Goal: Navigation & Orientation: Find specific page/section

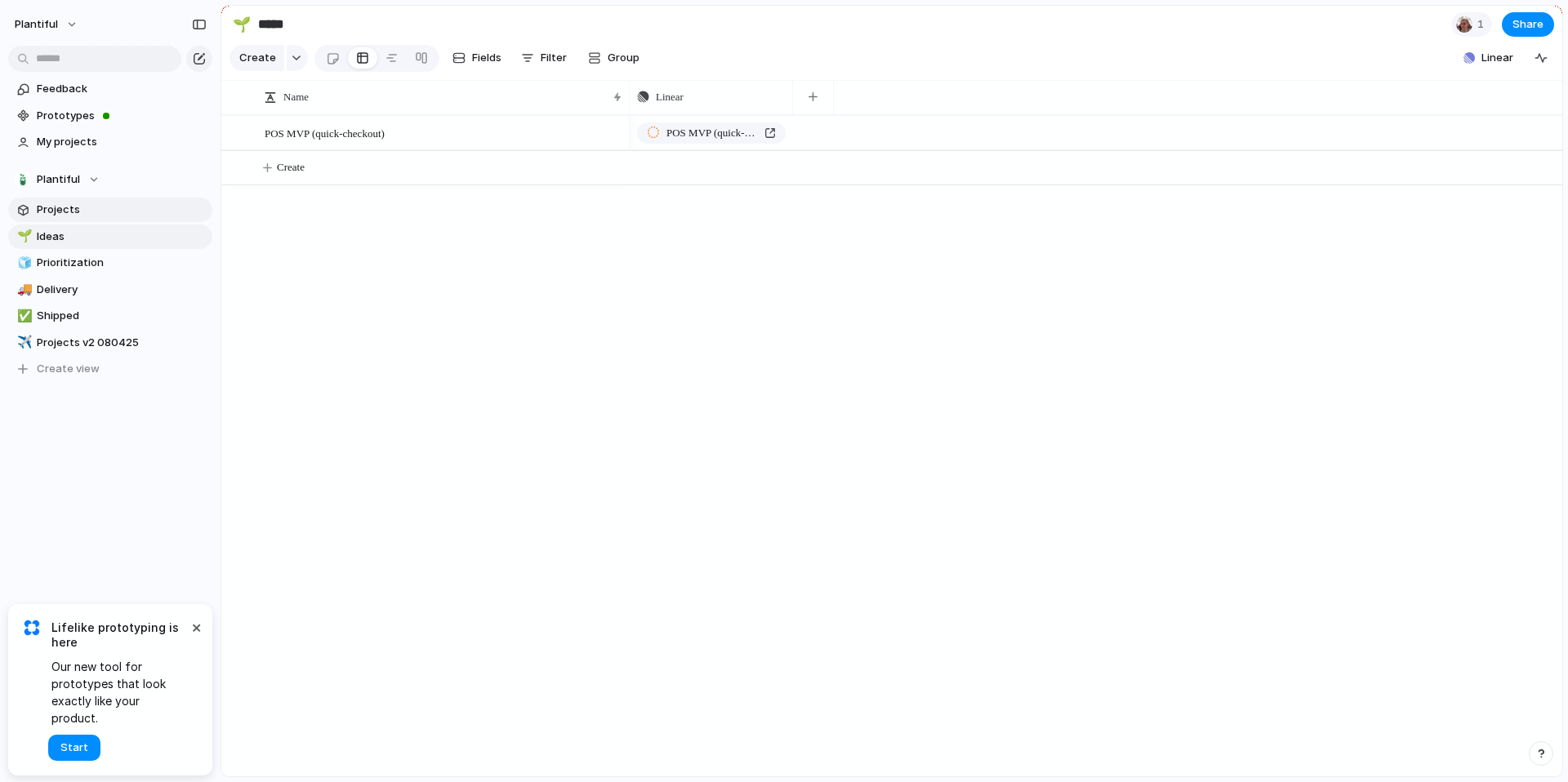
click at [63, 208] on span "Projects" at bounding box center [122, 209] width 170 height 16
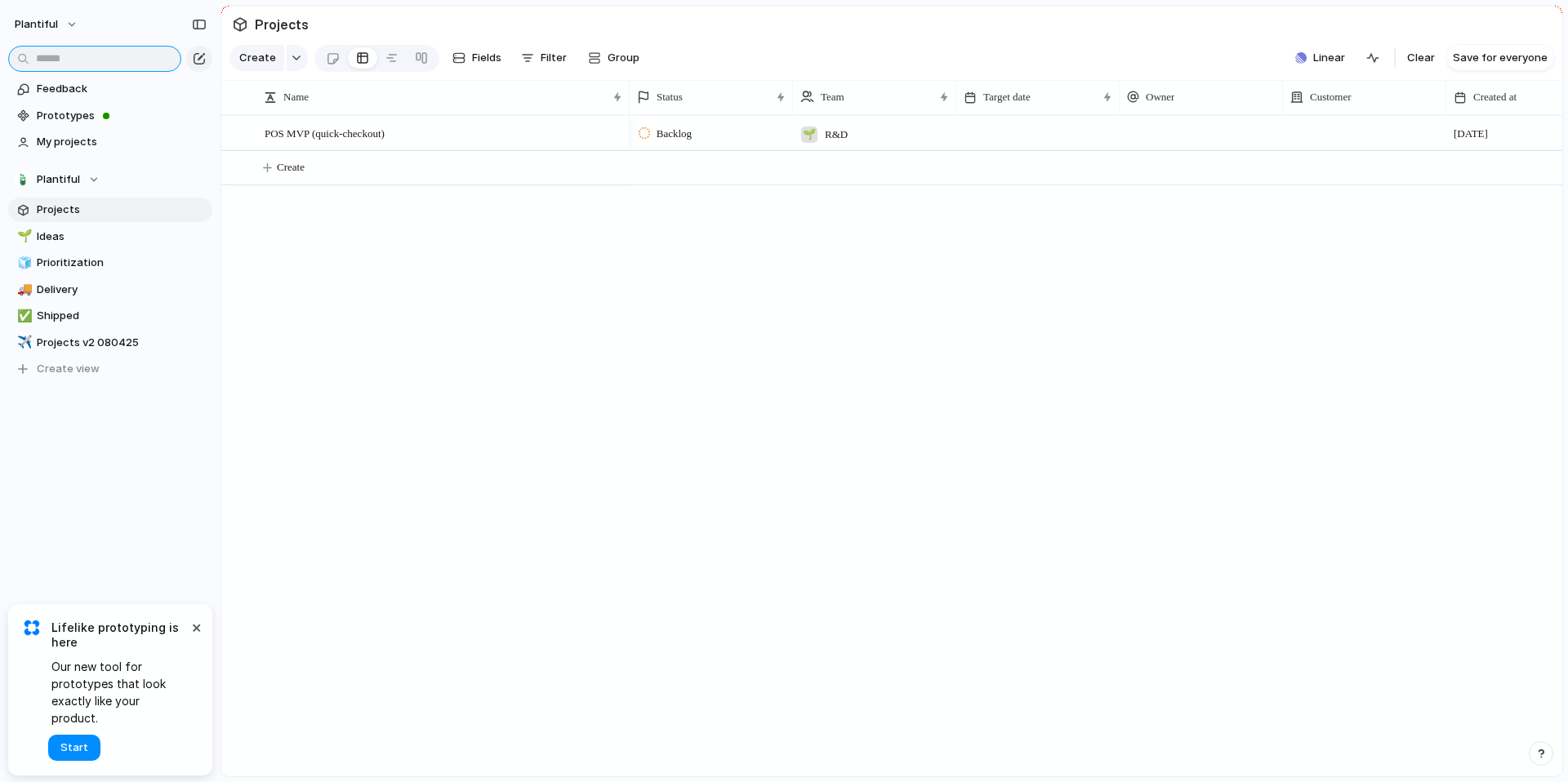
click at [83, 61] on input "text" at bounding box center [95, 58] width 173 height 26
type input "****"
click at [61, 183] on span "Plantiful" at bounding box center [58, 179] width 43 height 16
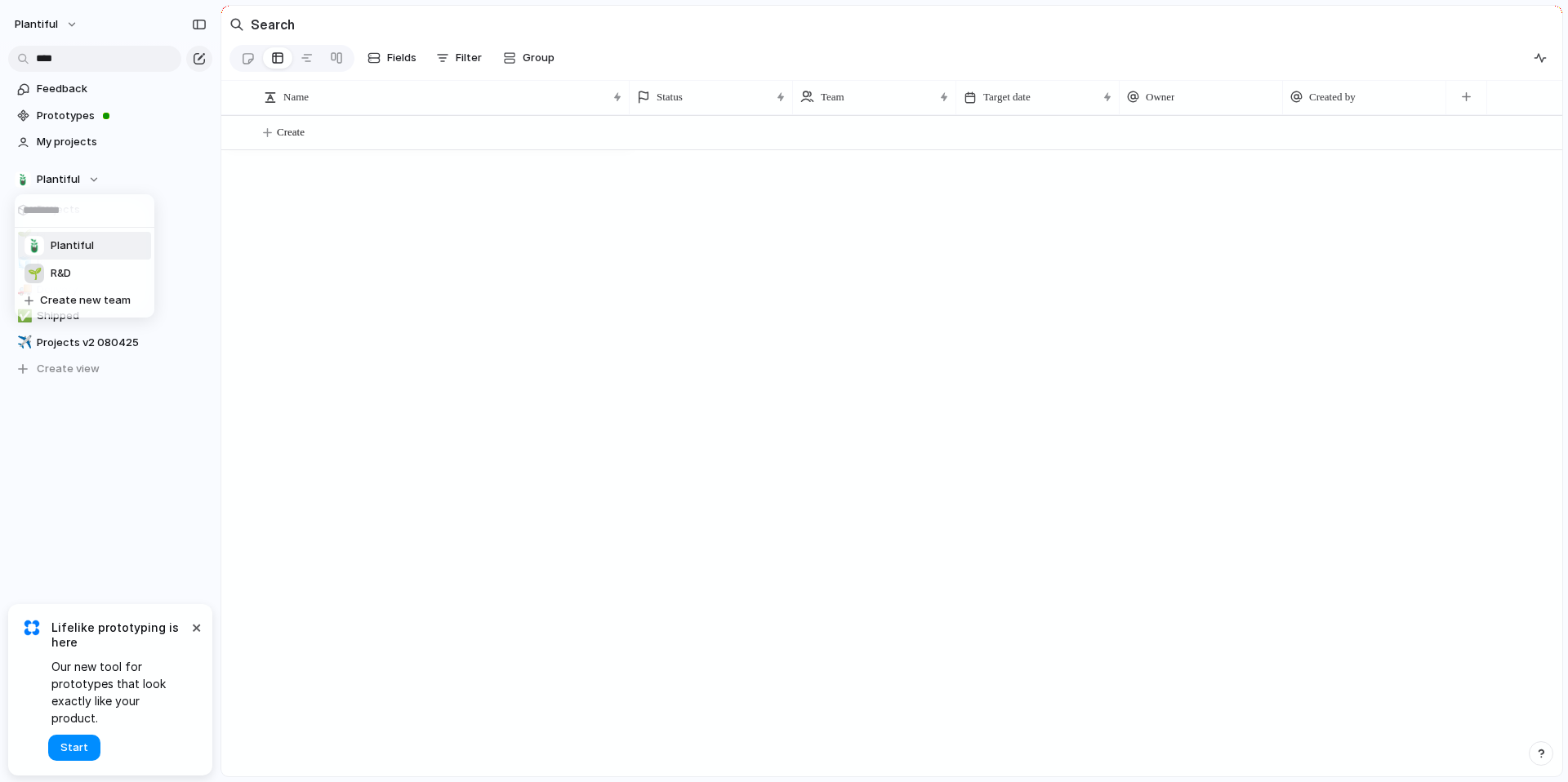
click at [71, 247] on span "Plantiful" at bounding box center [72, 245] width 43 height 16
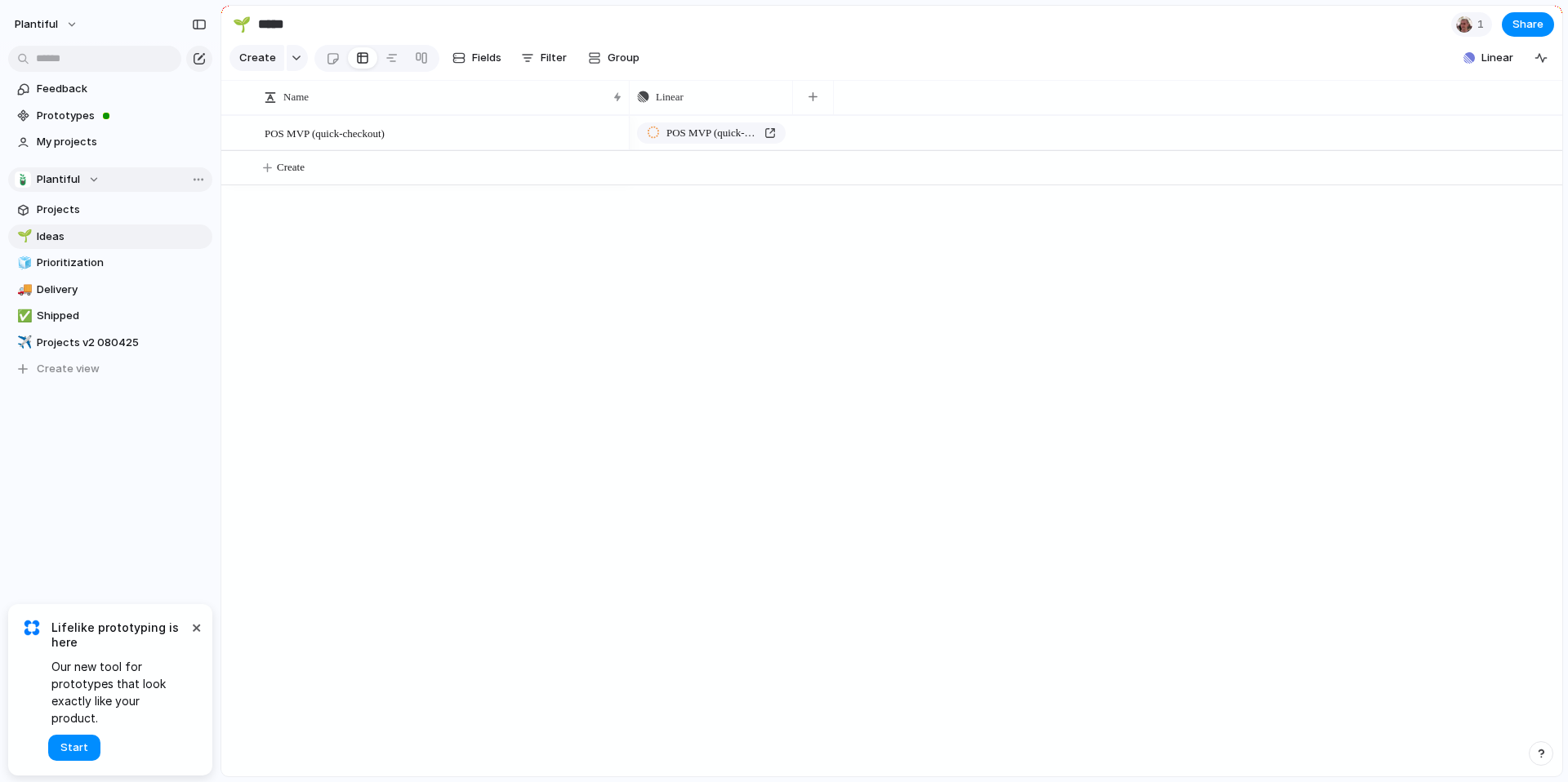
click at [69, 188] on button "Plantiful" at bounding box center [111, 179] width 204 height 25
click at [75, 276] on li "🌱 R&D" at bounding box center [84, 274] width 133 height 27
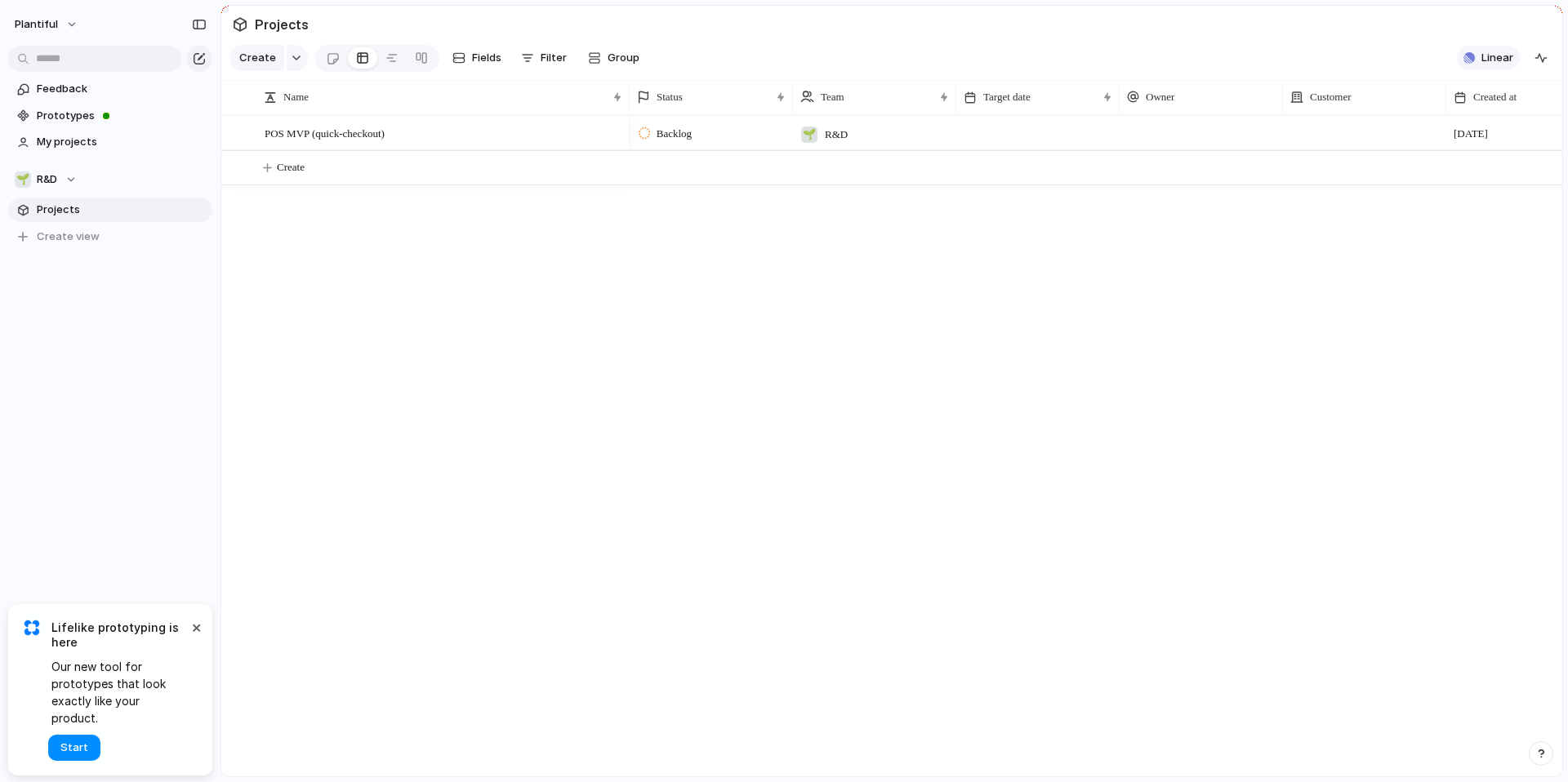
click at [1485, 55] on span "Linear" at bounding box center [1497, 57] width 32 height 16
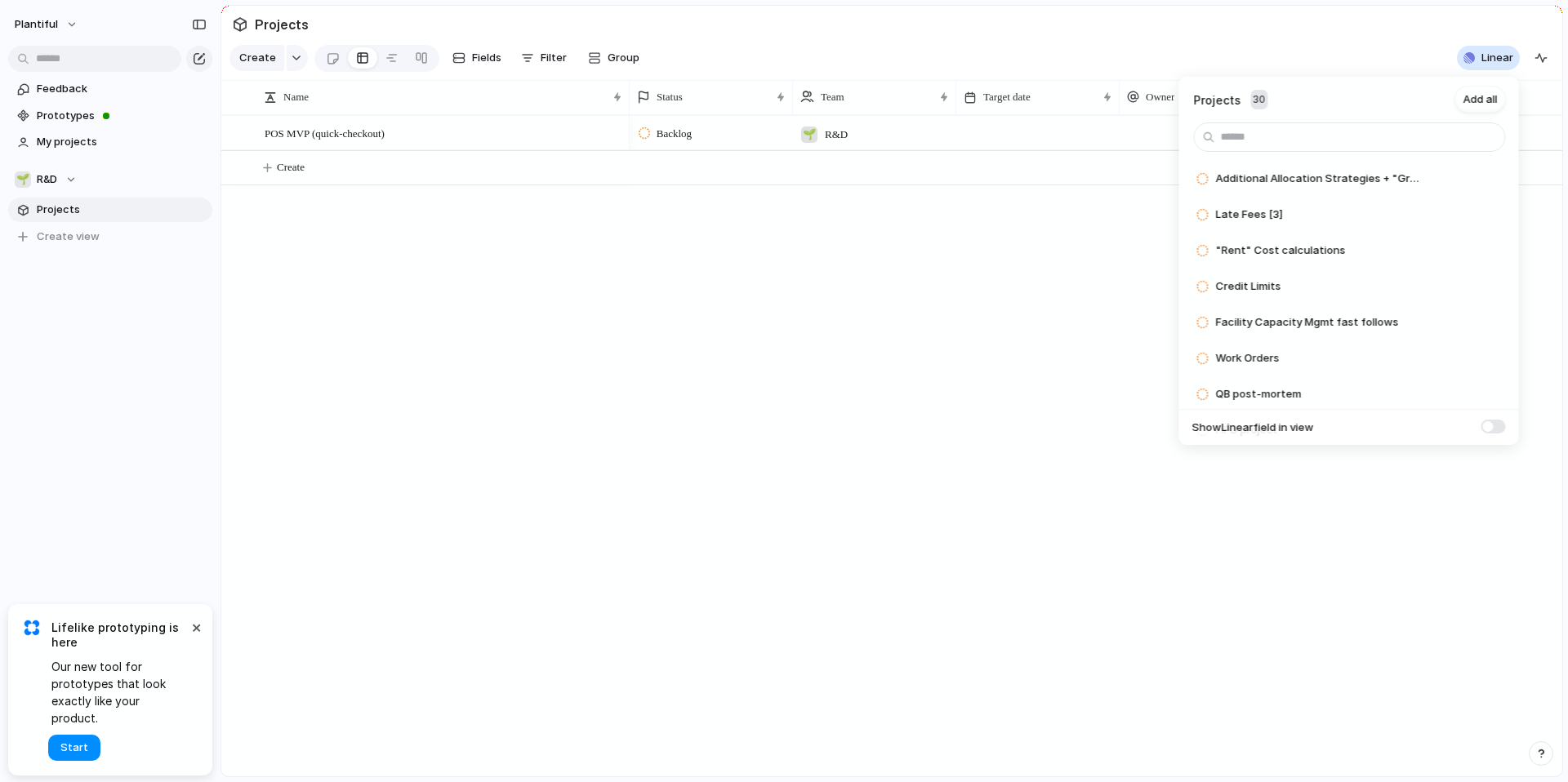
click at [913, 388] on div "Projects 30 Add all Additional Allocation Strategies + "Grades" Add Late Fees […" at bounding box center [784, 391] width 1568 height 782
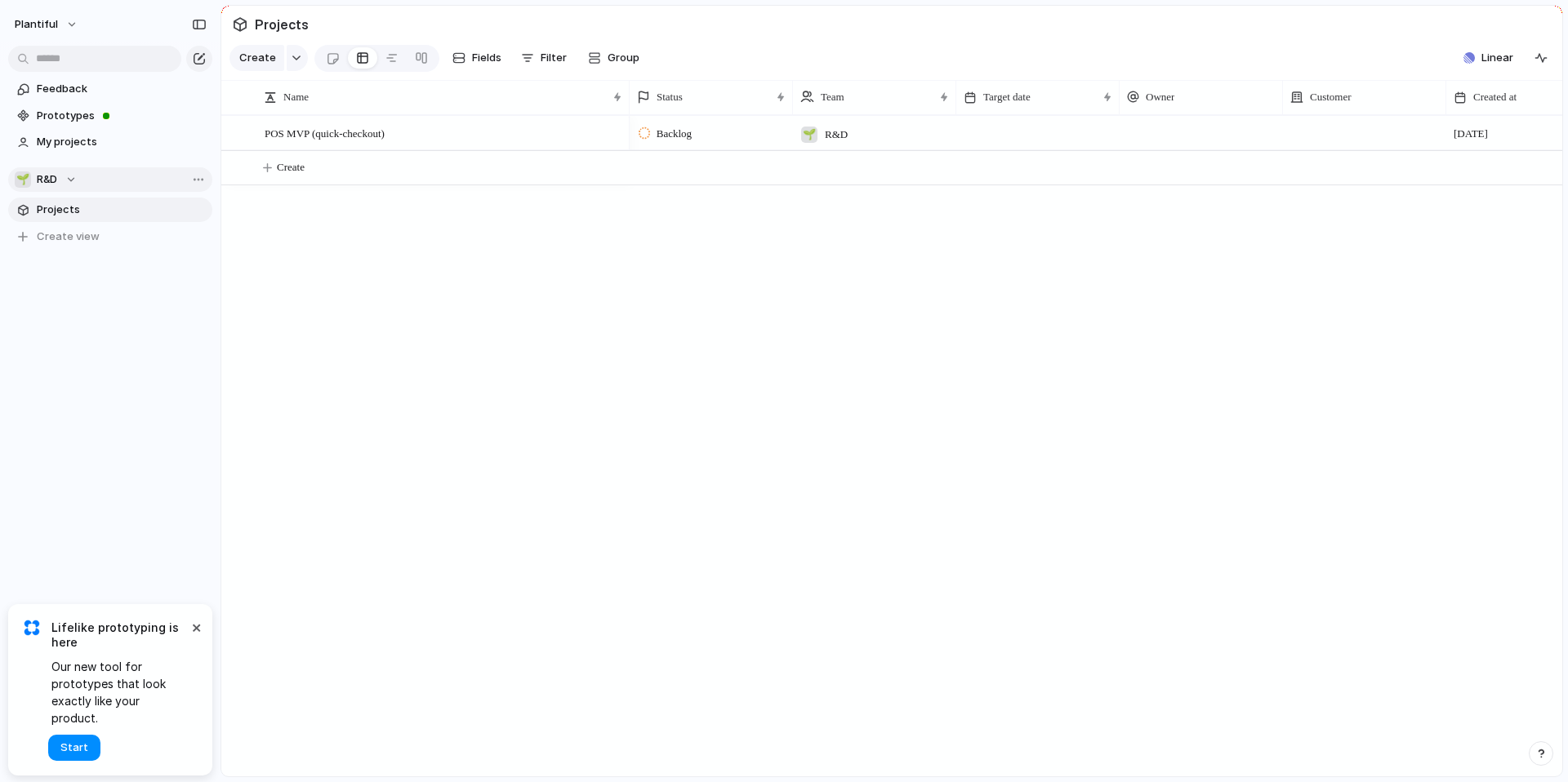
click at [68, 177] on div "🌱 R&D" at bounding box center [45, 179] width 62 height 16
click at [69, 179] on div "Plantiful 🌱 R&D Create new team" at bounding box center [784, 391] width 1568 height 782
click at [63, 200] on link "Projects" at bounding box center [111, 209] width 204 height 25
click at [43, 18] on span "Plantiful" at bounding box center [36, 24] width 43 height 16
click at [154, 13] on div "Settings Invite members Change theme Sign out" at bounding box center [784, 391] width 1568 height 782
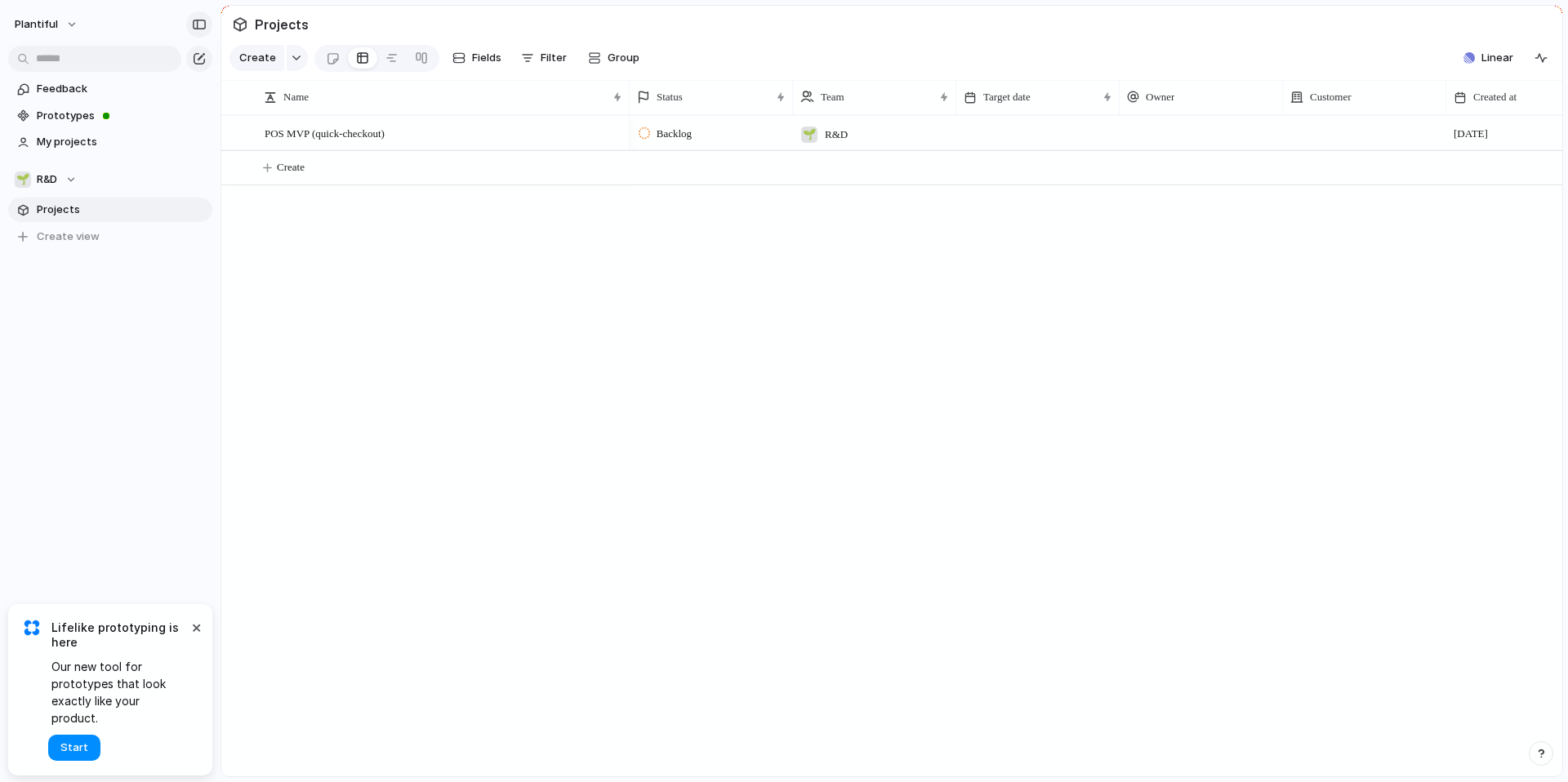
click at [198, 26] on div "button" at bounding box center [199, 24] width 15 height 11
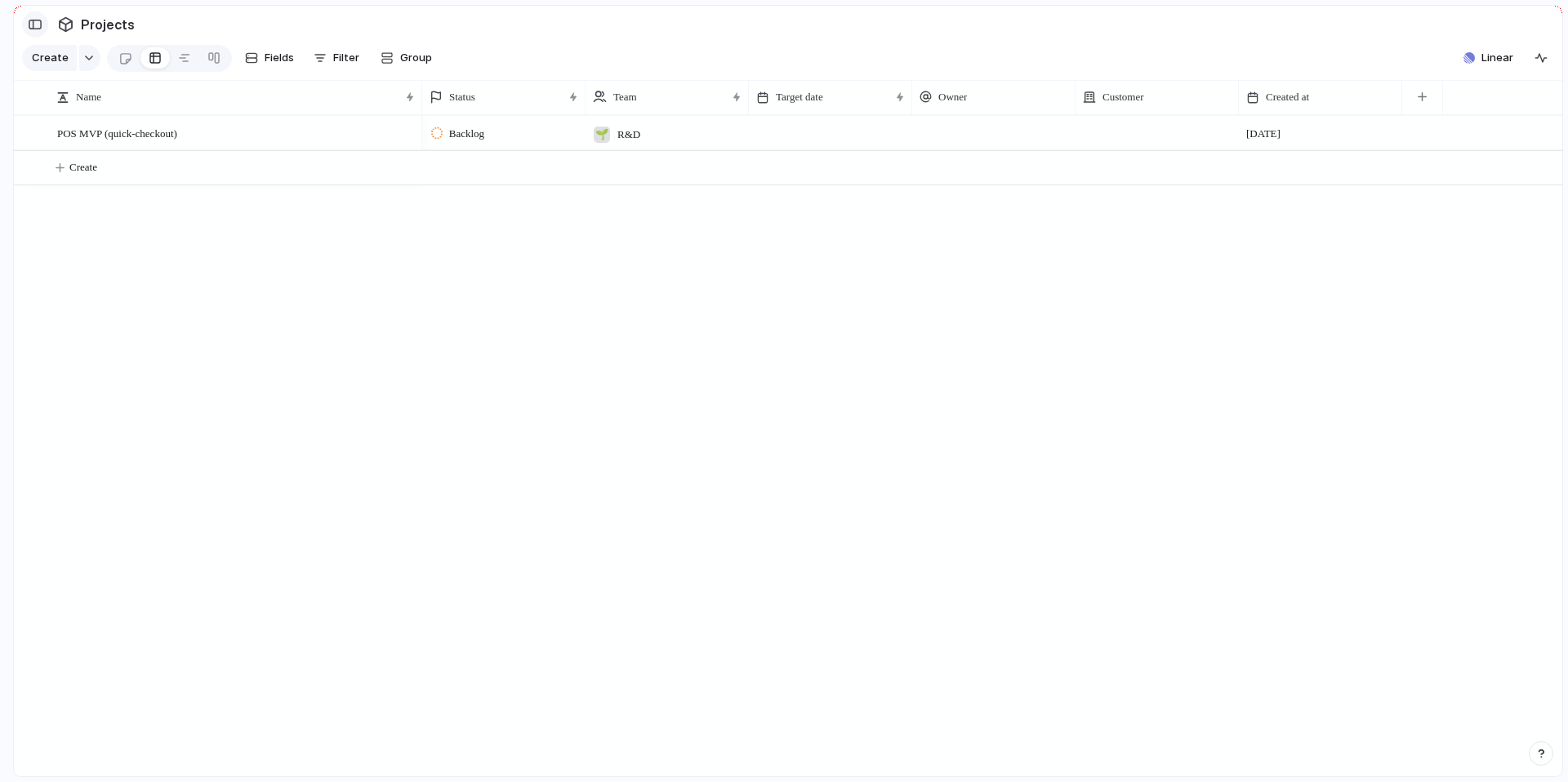
click at [40, 25] on div "button" at bounding box center [34, 24] width 15 height 11
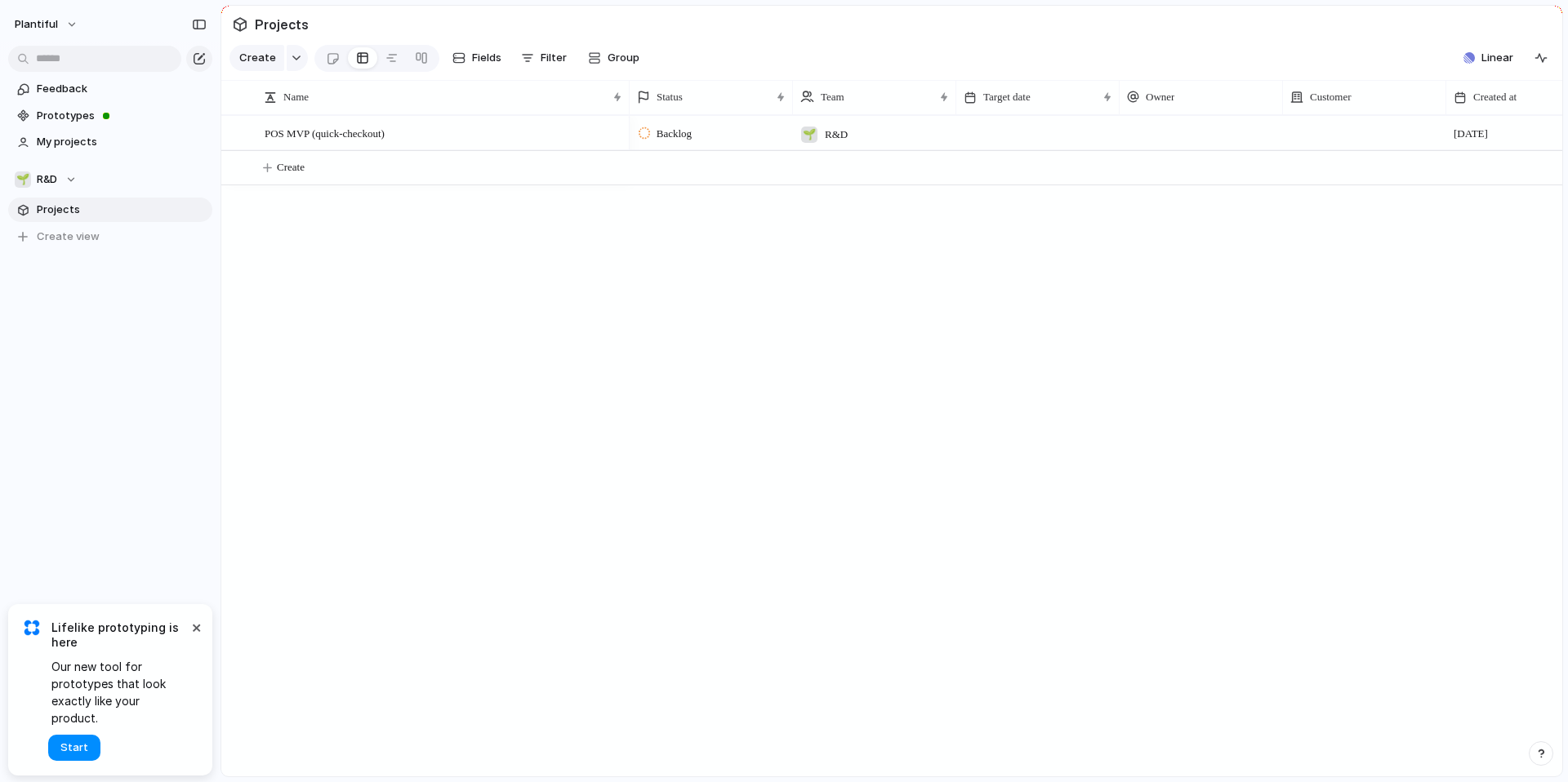
click at [61, 209] on span "Projects" at bounding box center [122, 209] width 170 height 16
click at [201, 637] on button "×" at bounding box center [196, 627] width 20 height 20
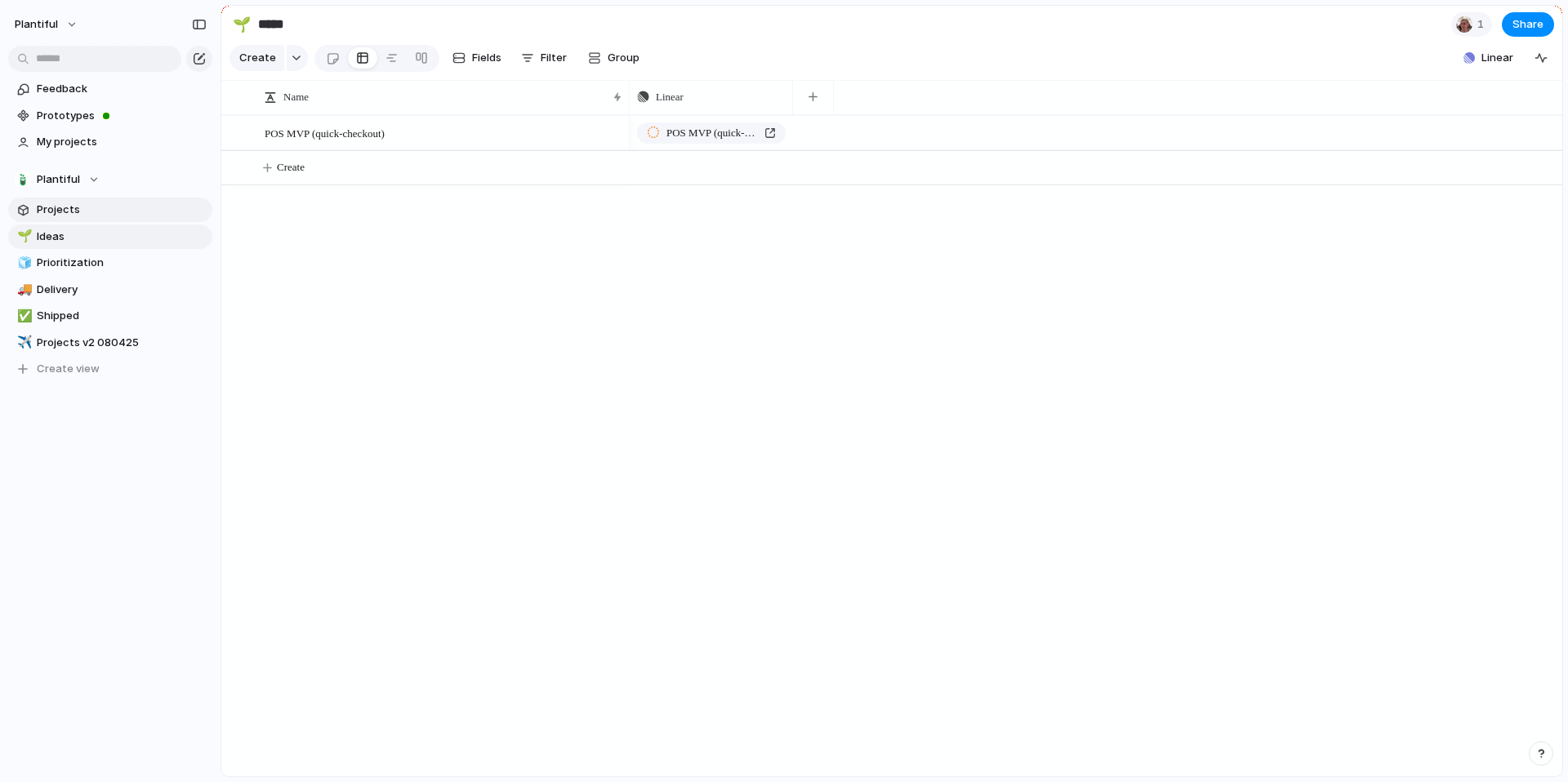
click at [80, 211] on span "Projects" at bounding box center [122, 209] width 170 height 16
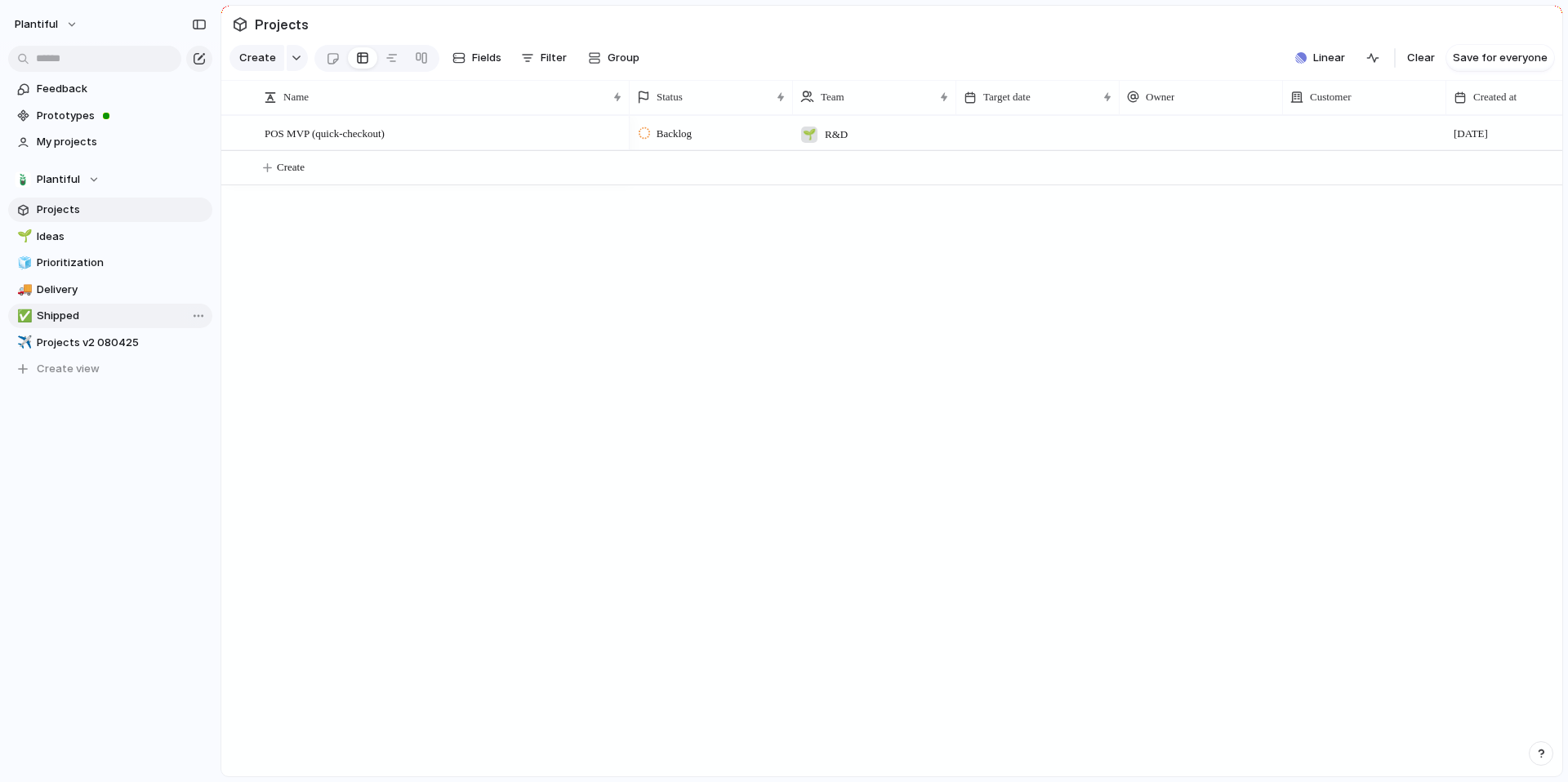
click at [85, 317] on span "Shipped" at bounding box center [122, 316] width 170 height 16
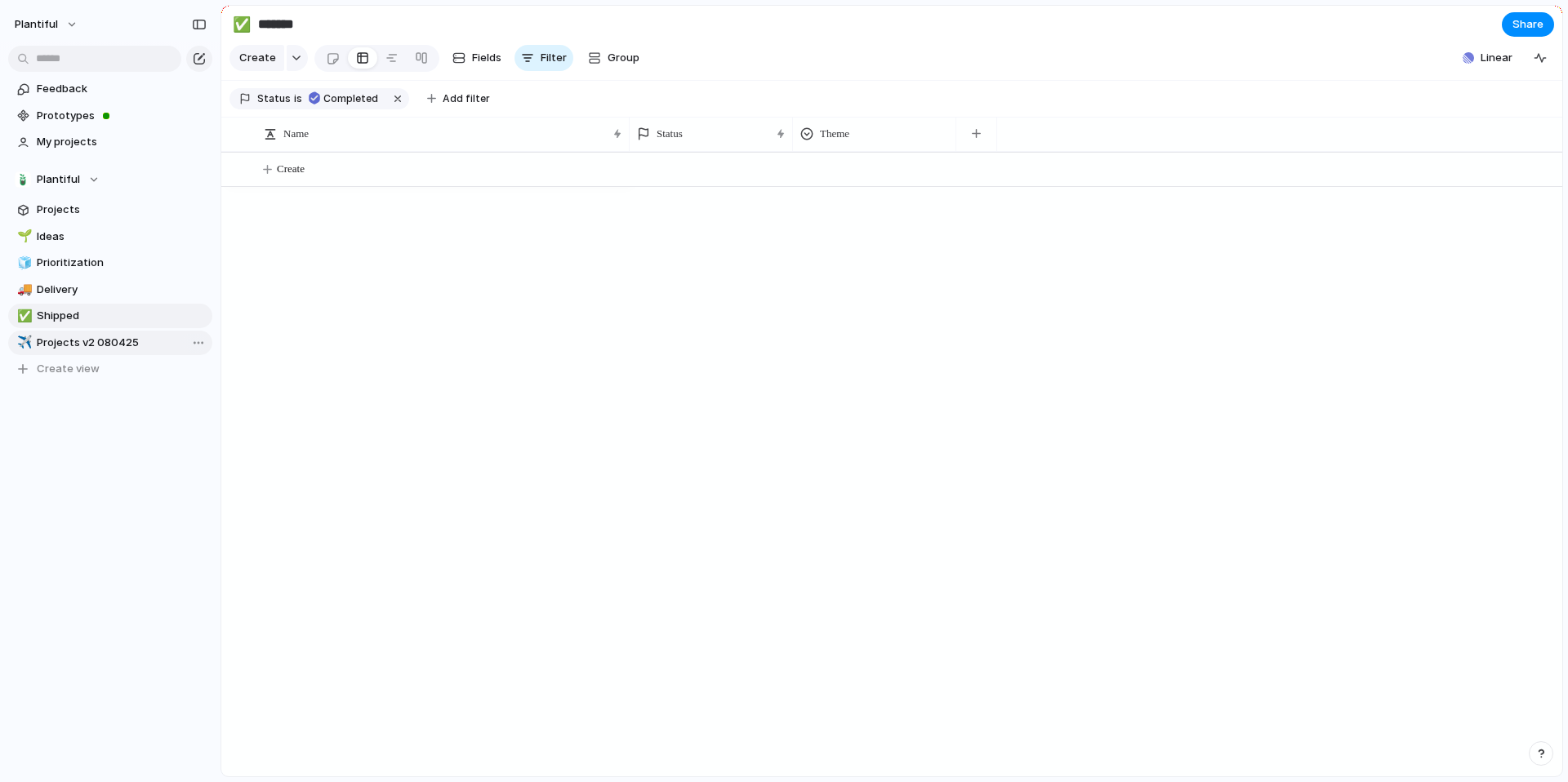
click at [91, 337] on span "Projects v2 080425" at bounding box center [122, 342] width 170 height 16
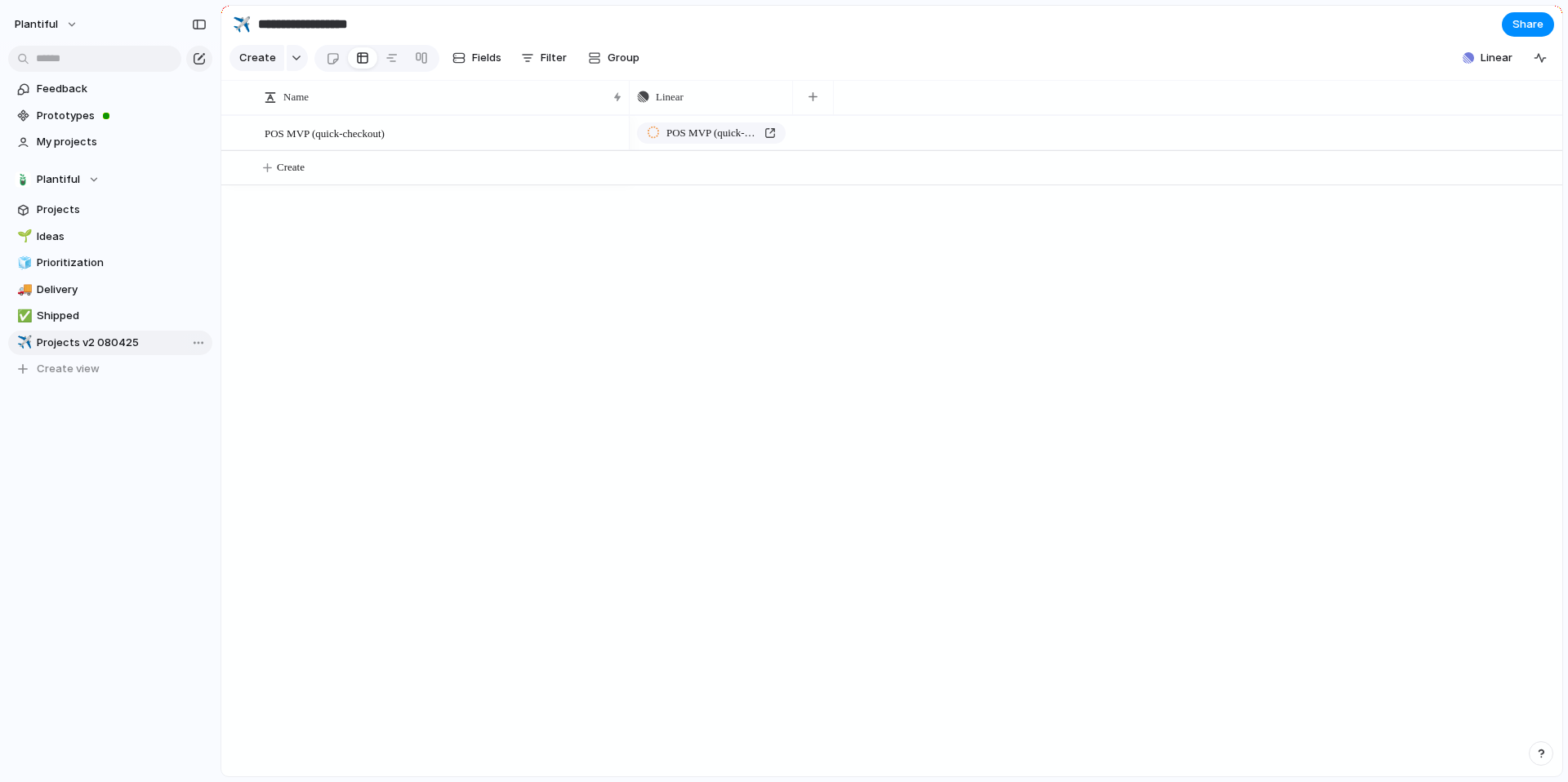
type input "**********"
click at [87, 208] on span "Projects" at bounding box center [122, 209] width 170 height 16
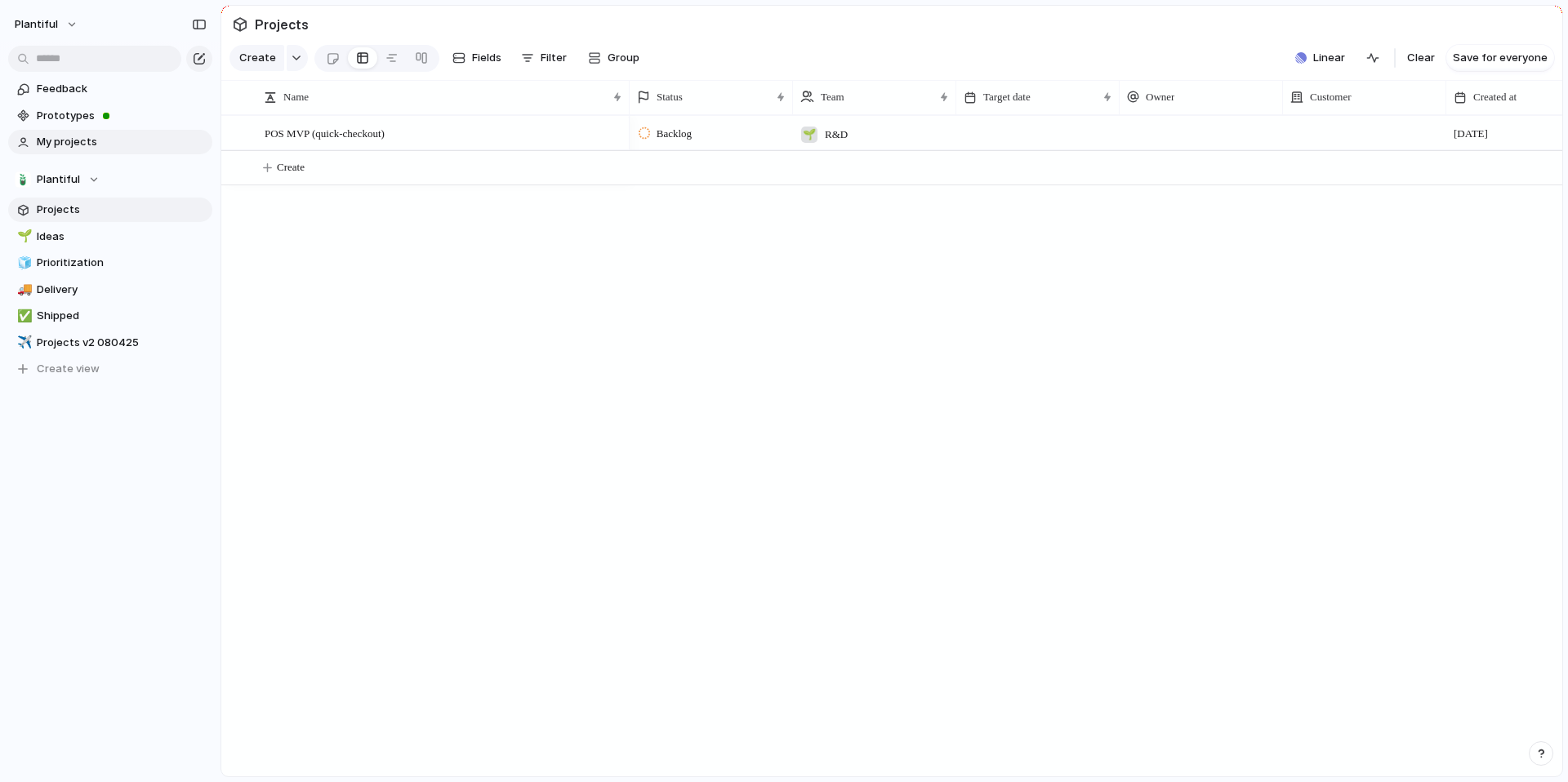
click at [78, 146] on span "My projects" at bounding box center [122, 141] width 170 height 16
click at [67, 118] on span "Prototypes" at bounding box center [122, 116] width 170 height 16
